Goal: Task Accomplishment & Management: Complete application form

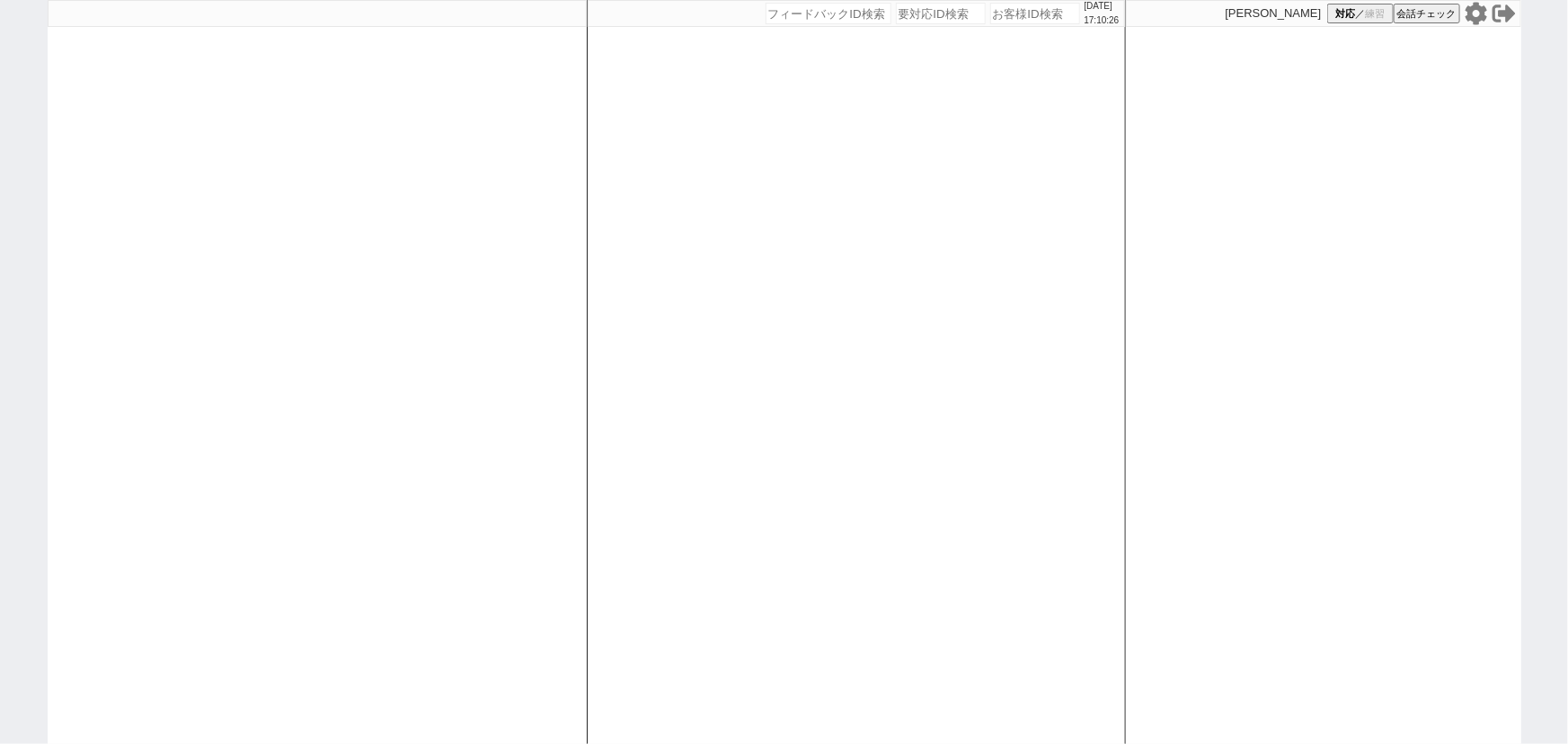
click at [1006, 17] on input "number" at bounding box center [1035, 13] width 90 height 22
type input "487821"
select select "2025"
select select "10"
select select "32"
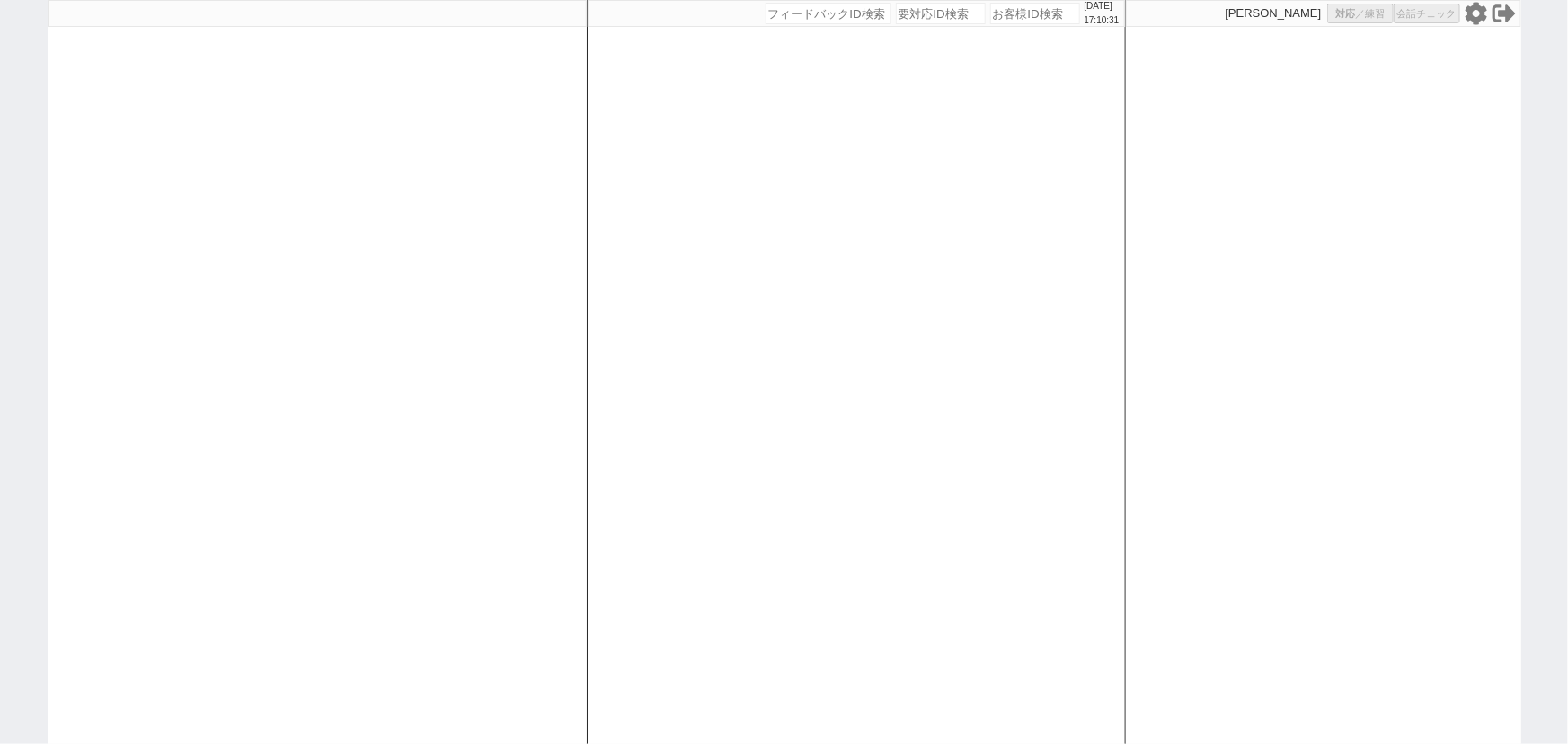
select select "0"
select select "23"
select select "752"
select select "100"
select select "3"
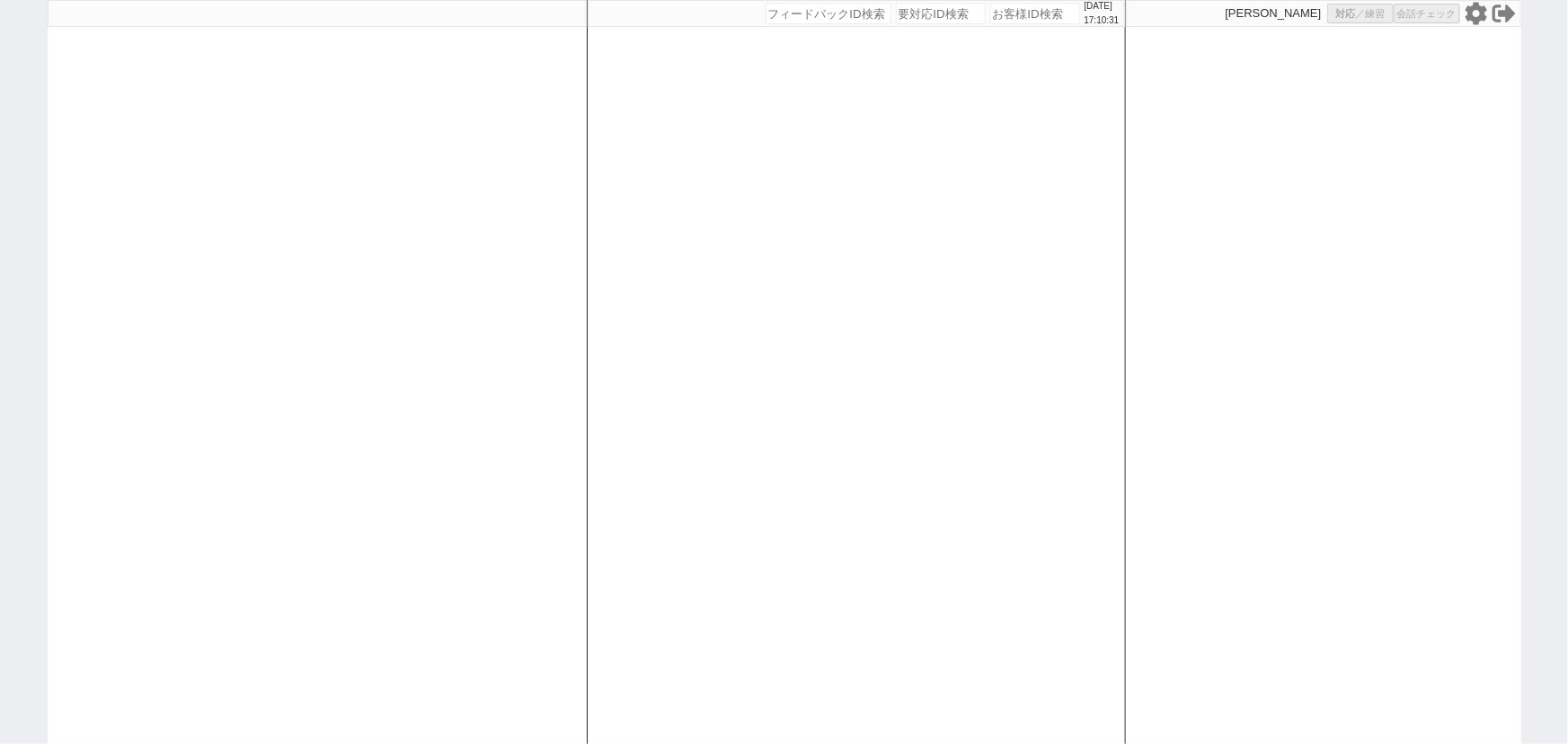
select select "3"
select select "2"
select select "2456"
select select "5"
select select
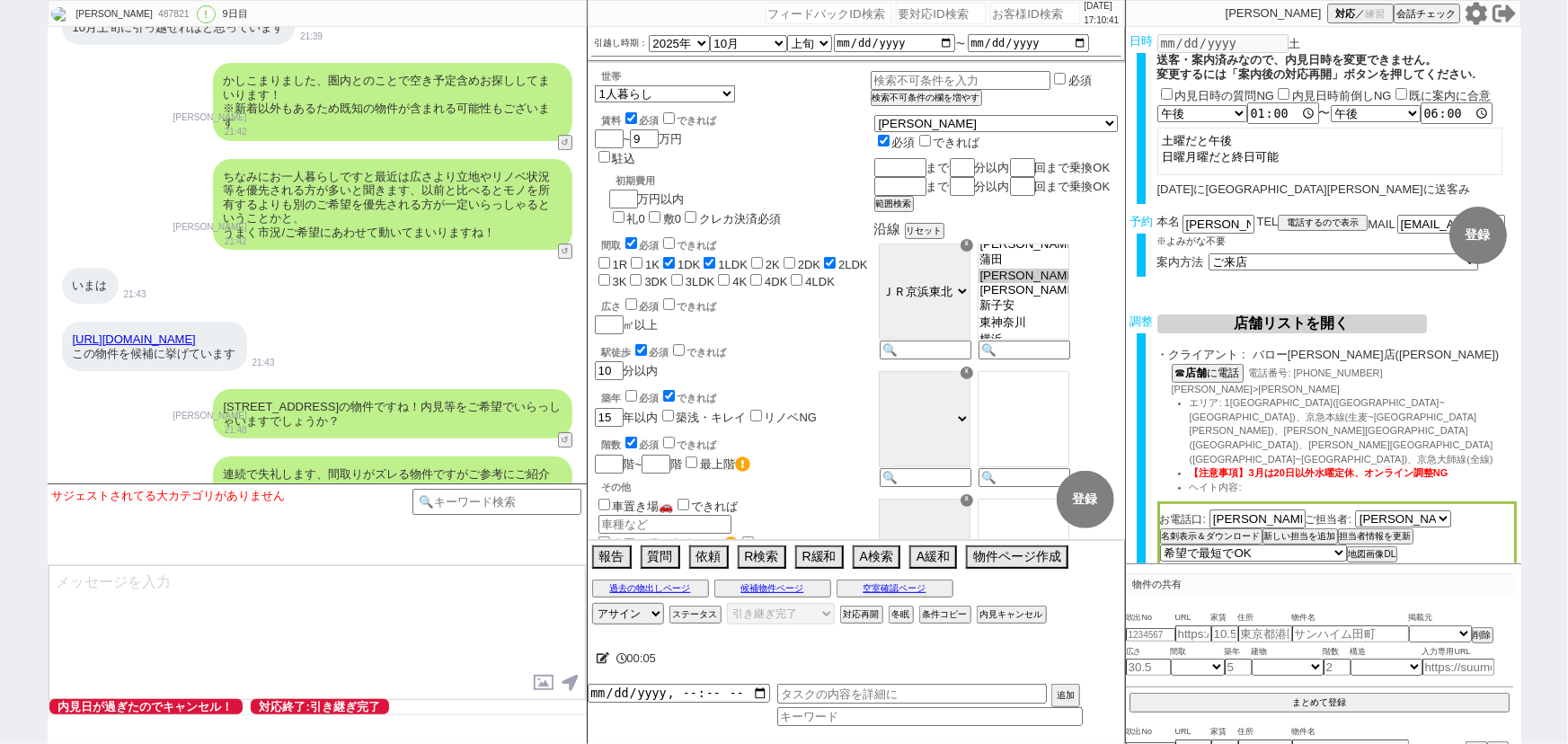
scroll to position [6129, 0]
click at [196, 332] on link "https://mypage.e-bukken.app/259127e3-f4e8-4565-a361-e4d21893098b/dd0f5f05-a8aa-…" at bounding box center [134, 338] width 123 height 13
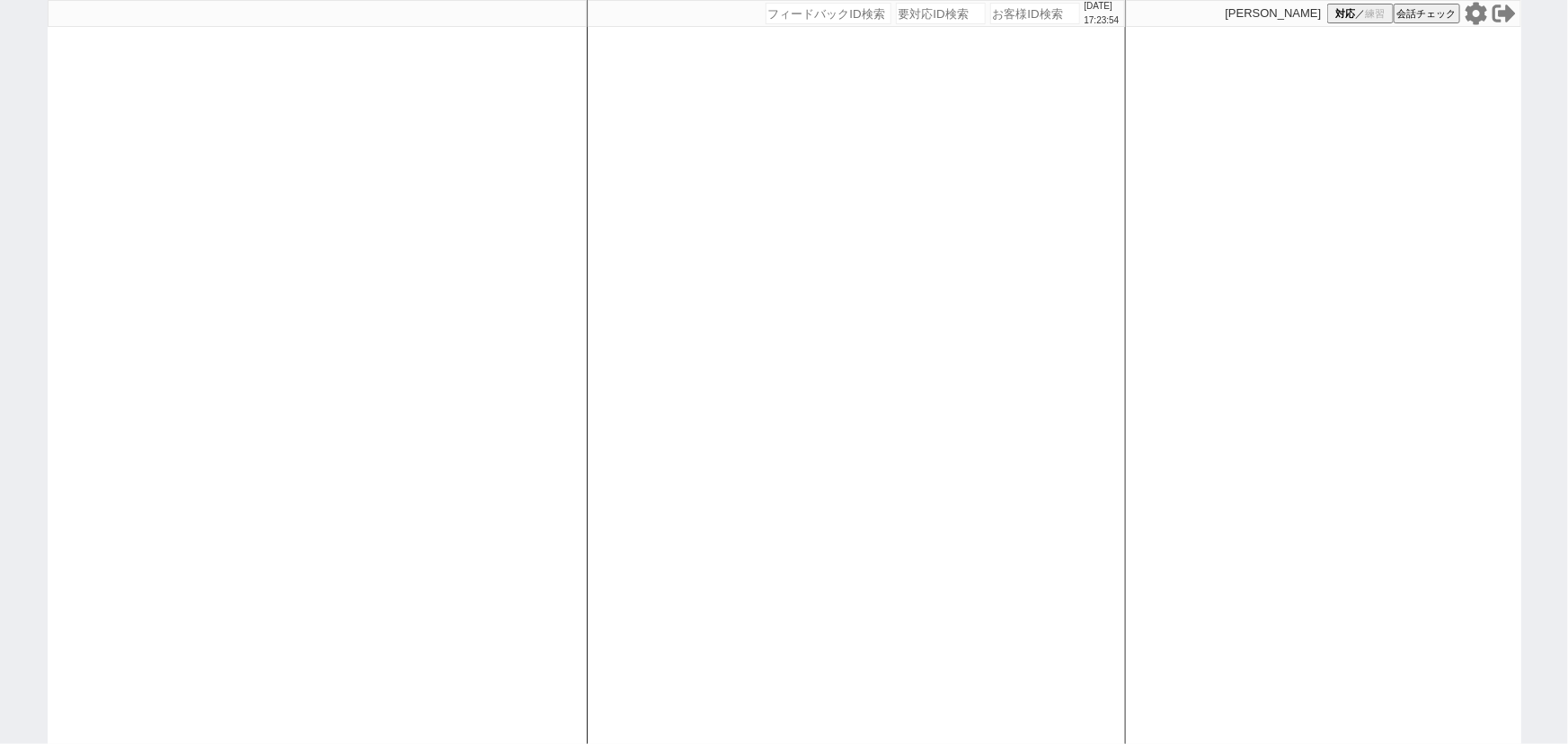
click at [1477, 15] on icon at bounding box center [1476, 13] width 24 height 24
click at [908, 18] on input "number" at bounding box center [940, 13] width 90 height 22
paste input "8935375"
type input "8935375"
select select
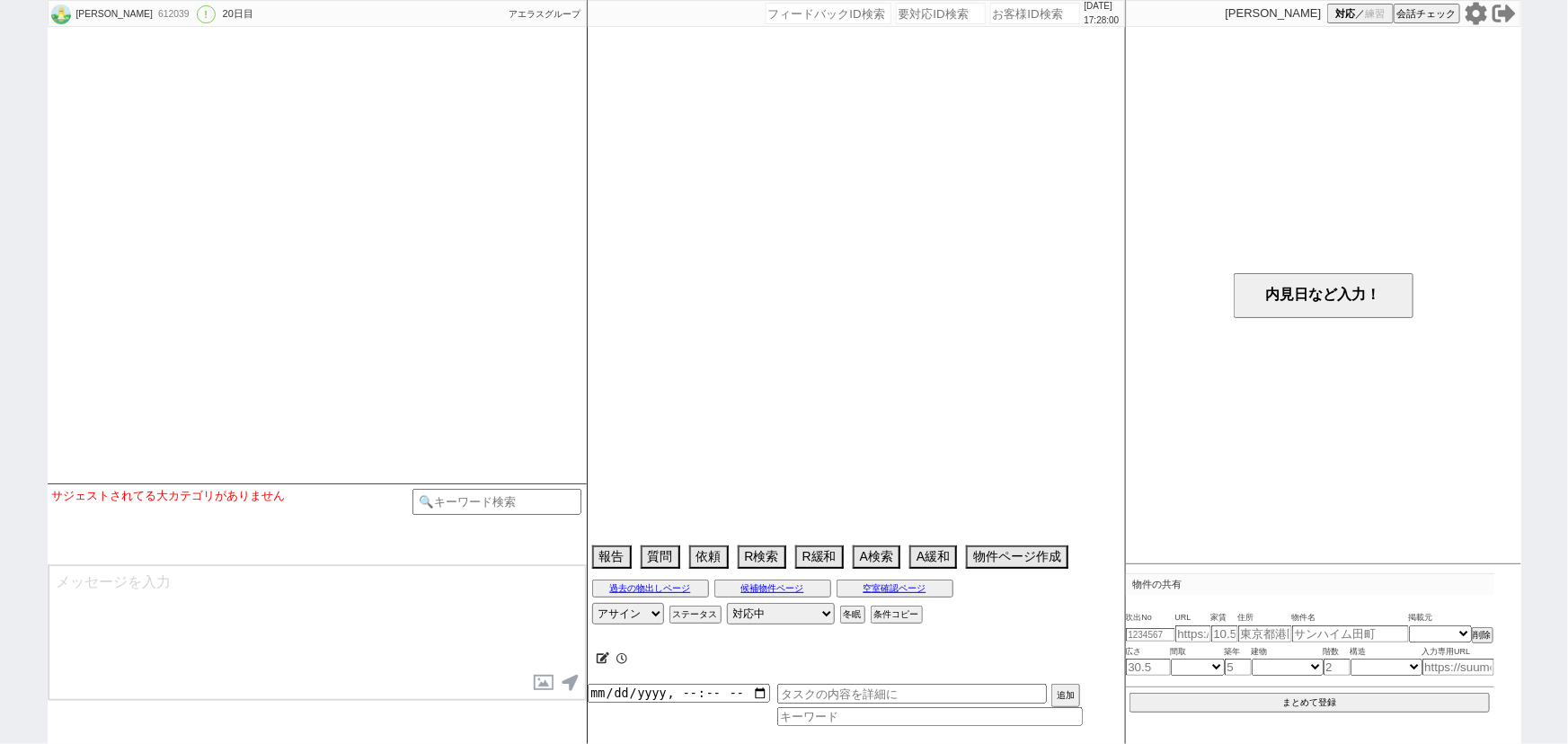
select select "2025"
select select "10"
select select "36"
select select "0"
select select "809"
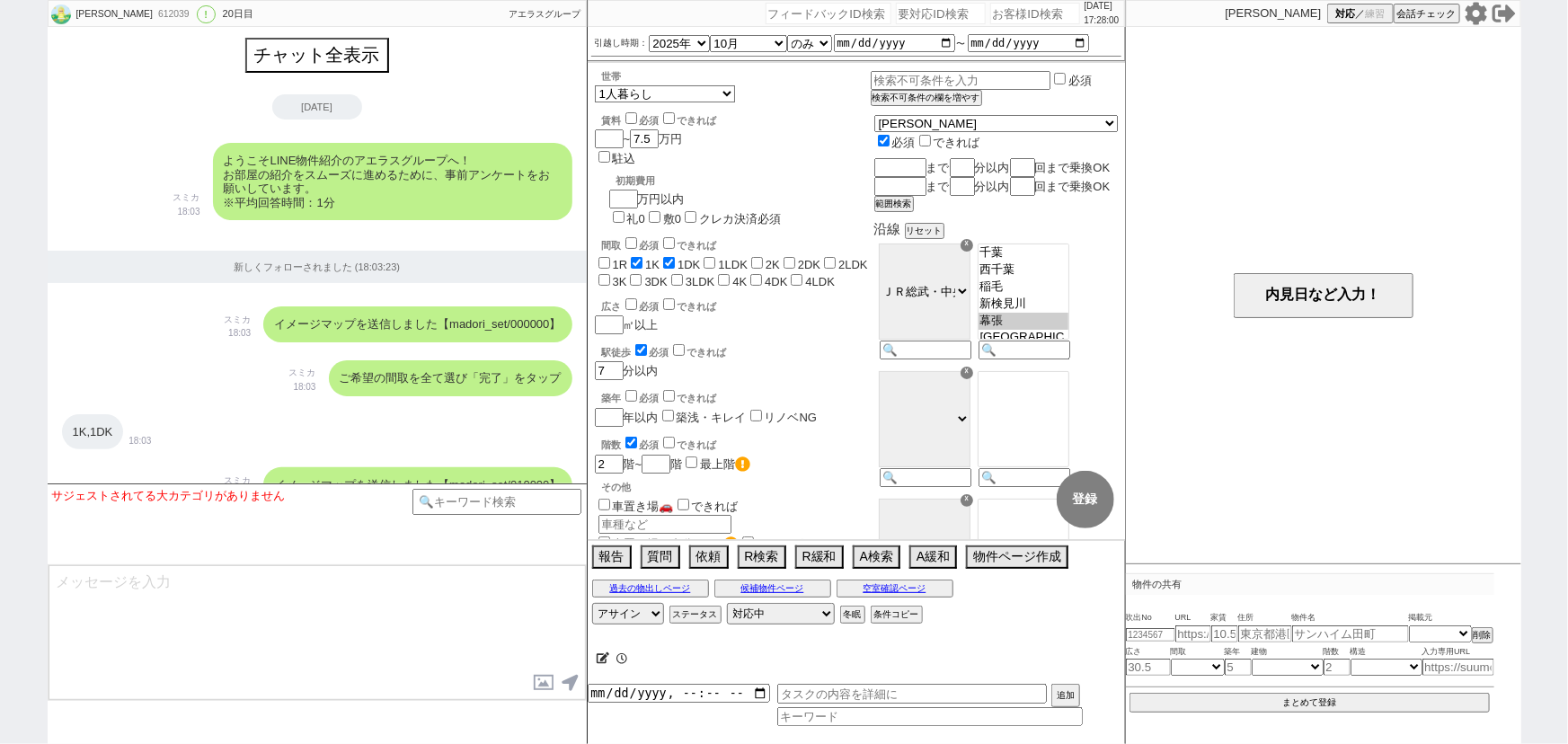
scroll to position [8054, 0]
